Goal: Task Accomplishment & Management: Use online tool/utility

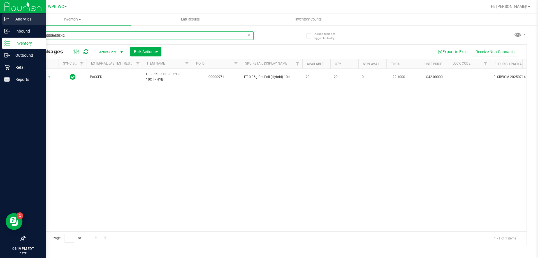
drag, startPoint x: 76, startPoint y: 33, endPoint x: 0, endPoint y: 18, distance: 77.8
click at [0, 23] on div "Analytics Inbound Inventory Outbound Retail Reports 04:19 PM EDT [DATE] 08/27 W…" at bounding box center [269, 129] width 538 height 258
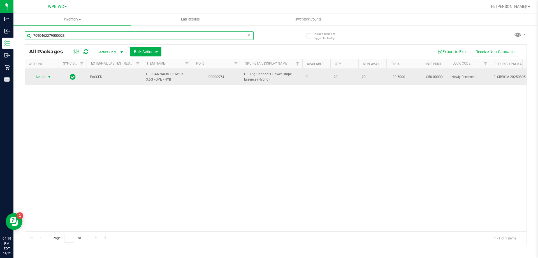
type input "7090462279550023"
click at [42, 79] on span "Action" at bounding box center [38, 77] width 15 height 8
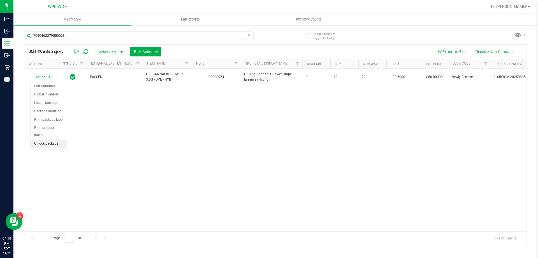
click at [59, 139] on li "Unlock package" at bounding box center [49, 143] width 36 height 8
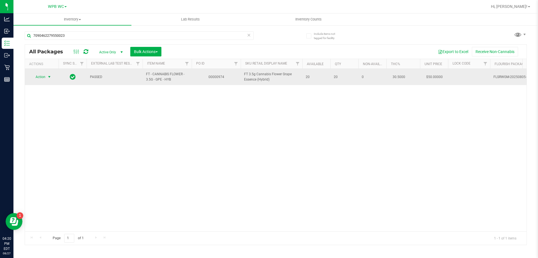
click at [46, 80] on span "select" at bounding box center [49, 77] width 7 height 8
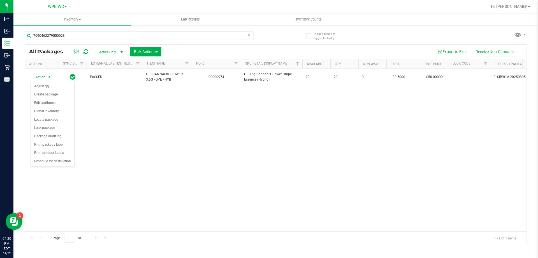
click at [108, 144] on div "Action Action Adjust qty Create package Edit attributes Global inventory Locate…" at bounding box center [276, 150] width 502 height 162
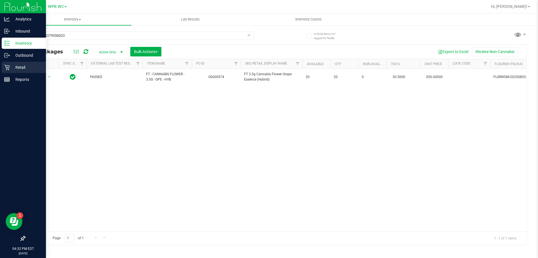
click at [14, 71] on div "Retail" at bounding box center [24, 67] width 44 height 11
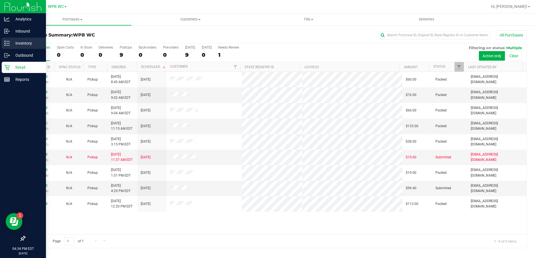
click at [15, 43] on p "Inventory" at bounding box center [27, 43] width 34 height 7
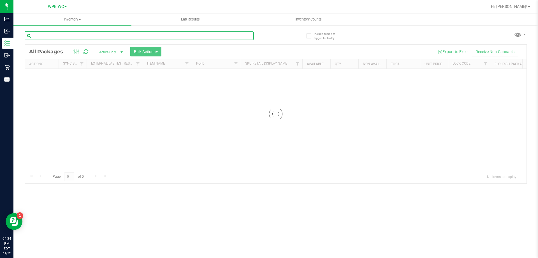
click at [112, 36] on div "Inventory All packages All inventory Waste log Create inventory Lab Results Inv…" at bounding box center [275, 135] width 525 height 244
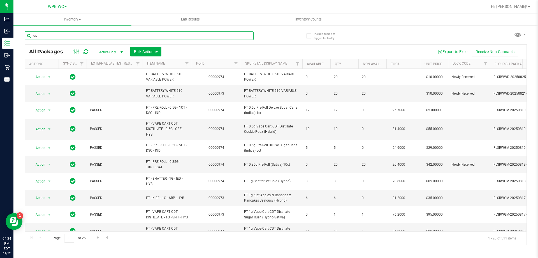
type input "gss"
